Goal: Check status: Check status

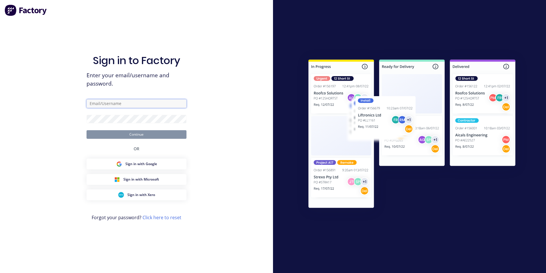
type input "[PERSON_NAME][EMAIL_ADDRESS][DOMAIN_NAME]"
click at [145, 136] on button "Continue" at bounding box center [137, 134] width 100 height 9
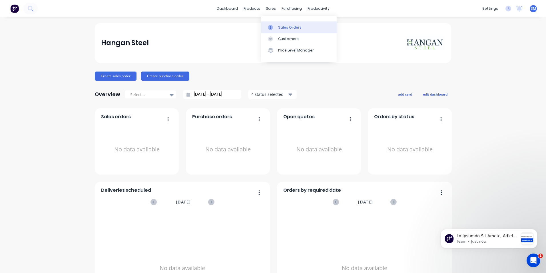
click at [278, 30] on link "Sales Orders" at bounding box center [299, 26] width 76 height 11
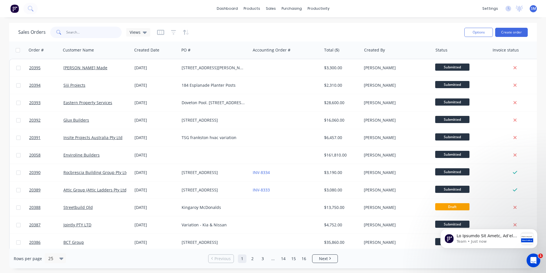
click at [95, 31] on input "text" at bounding box center [94, 32] width 56 height 11
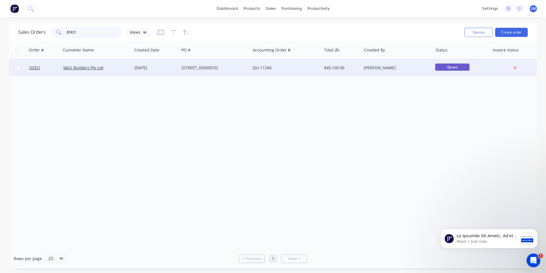
type input "20321"
click at [131, 70] on div "J&KS Builders Pty Ltd" at bounding box center [96, 67] width 71 height 17
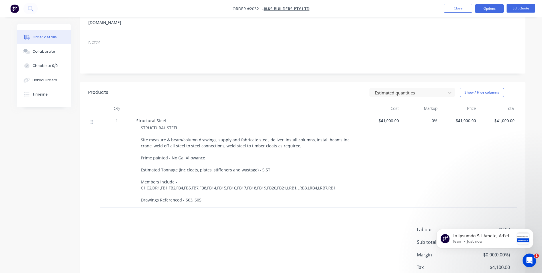
scroll to position [108, 0]
